Goal: Transaction & Acquisition: Obtain resource

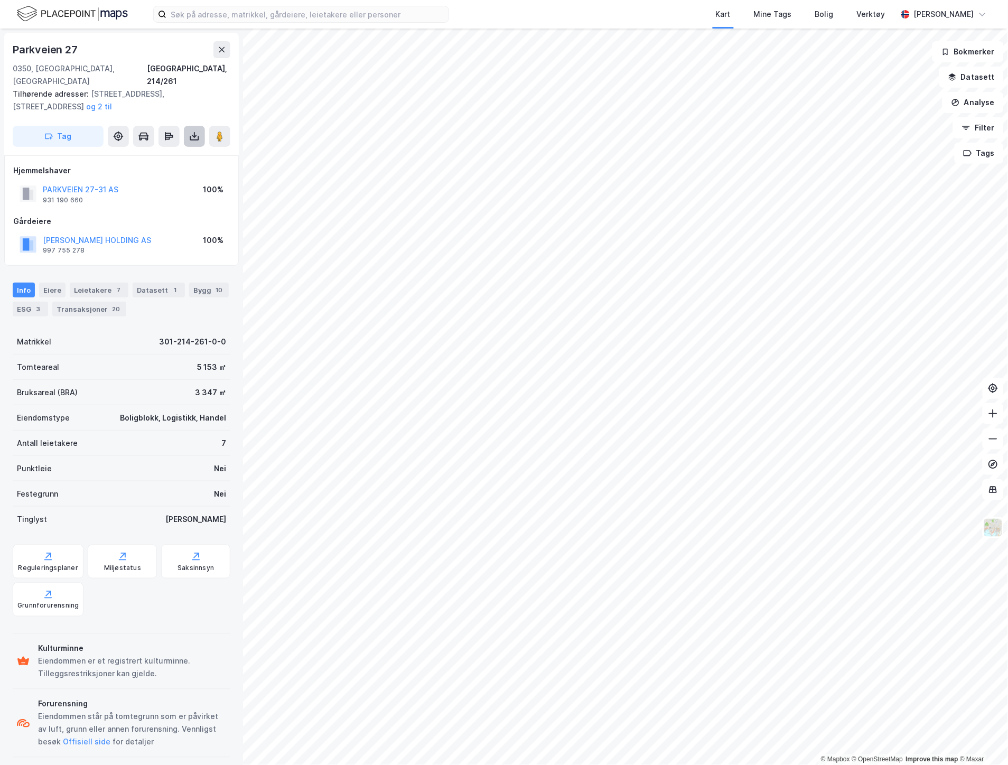
click at [189, 131] on icon at bounding box center [194, 136] width 11 height 11
click at [162, 153] on div "Last ned grunnbok" at bounding box center [142, 157] width 61 height 8
